Goal: Check status: Check status

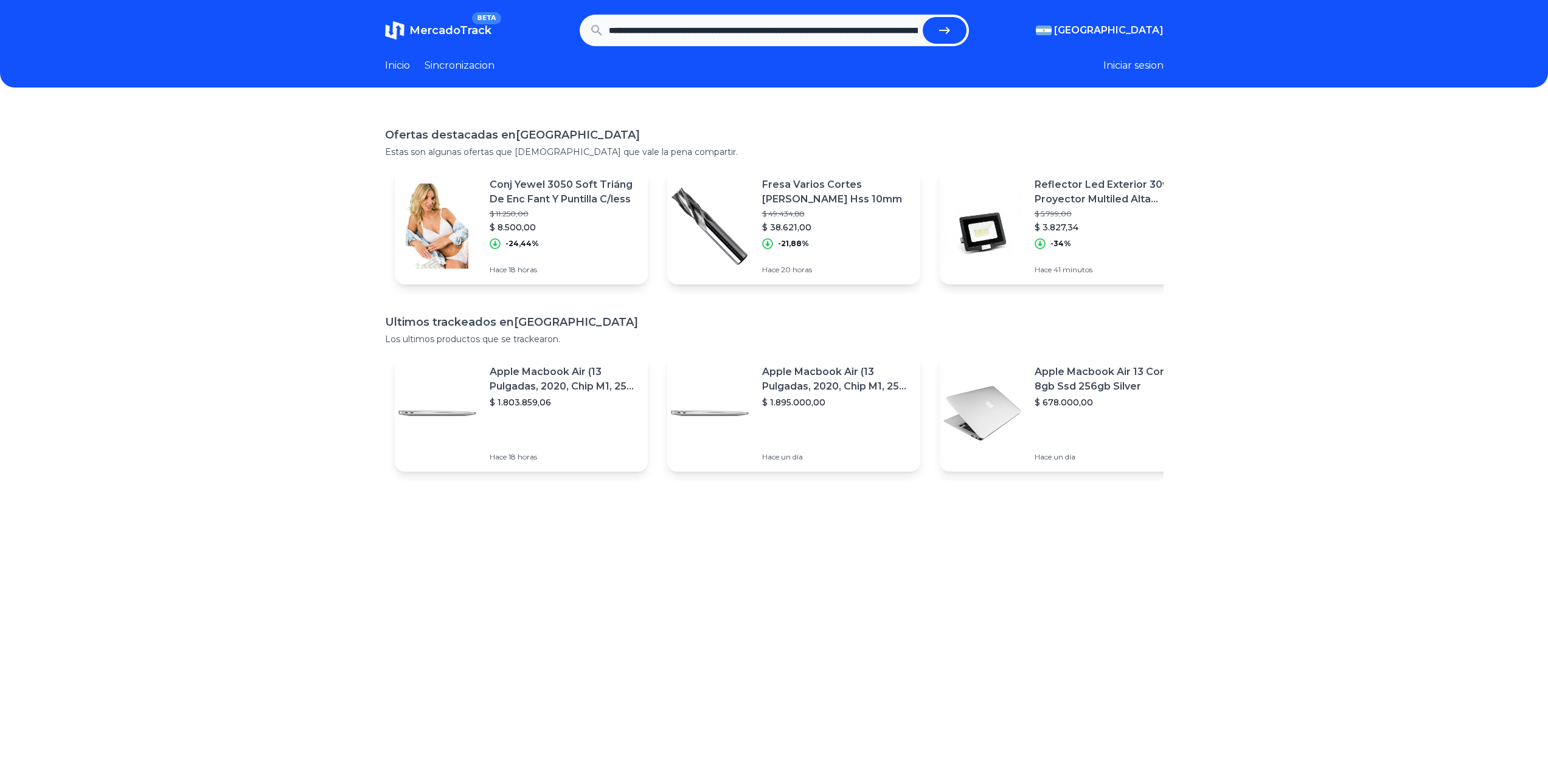
scroll to position [0, 961]
click at [923, 17] on button "submit" at bounding box center [944, 30] width 44 height 27
type input "**********"
